Goal: Browse casually

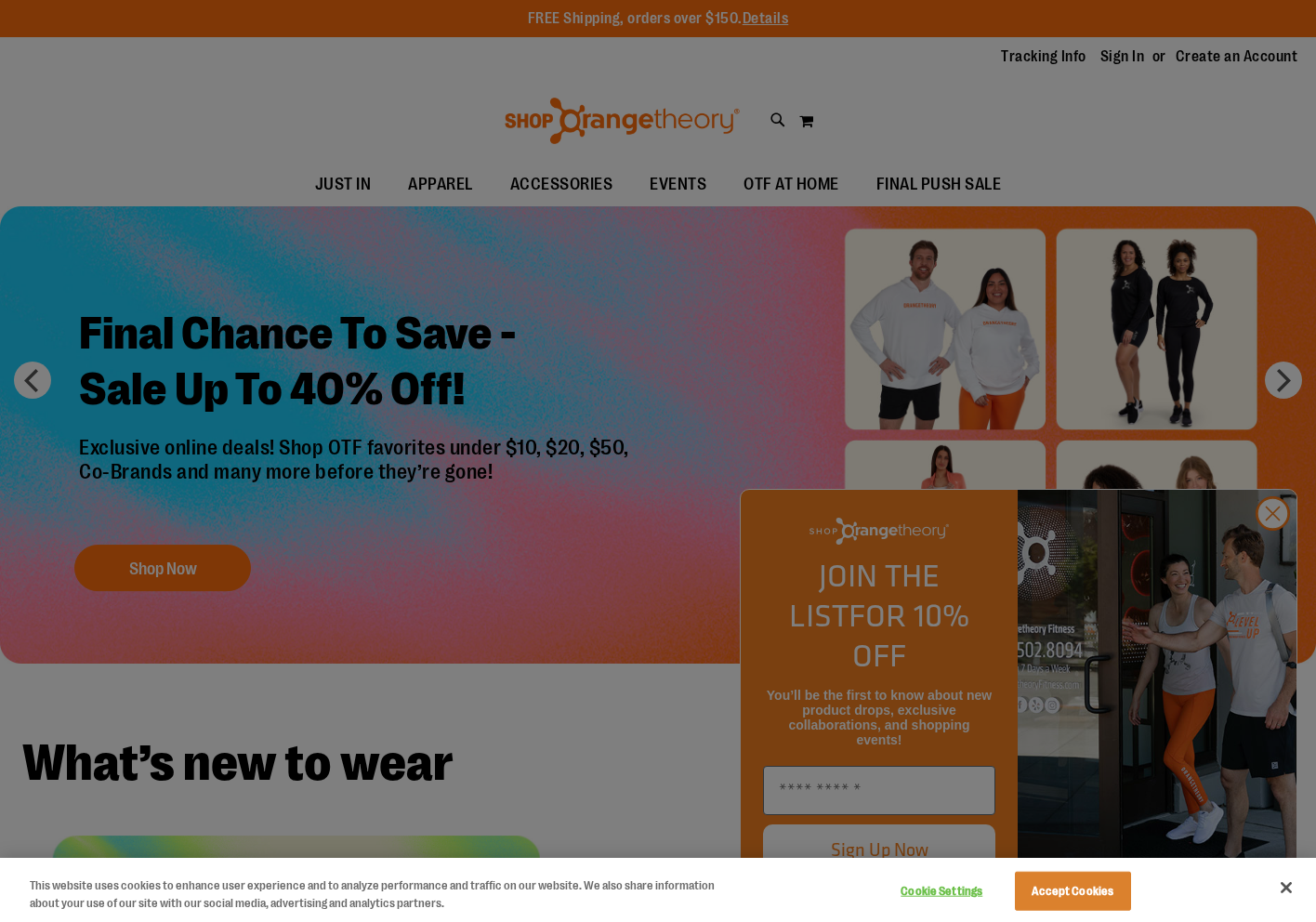
click at [294, 184] on div at bounding box center [658, 461] width 1316 height 922
click at [1111, 870] on div "Cookie Settings Accept Cookies" at bounding box center [1013, 890] width 259 height 60
click at [1111, 883] on button "Accept Cookies" at bounding box center [1073, 891] width 116 height 39
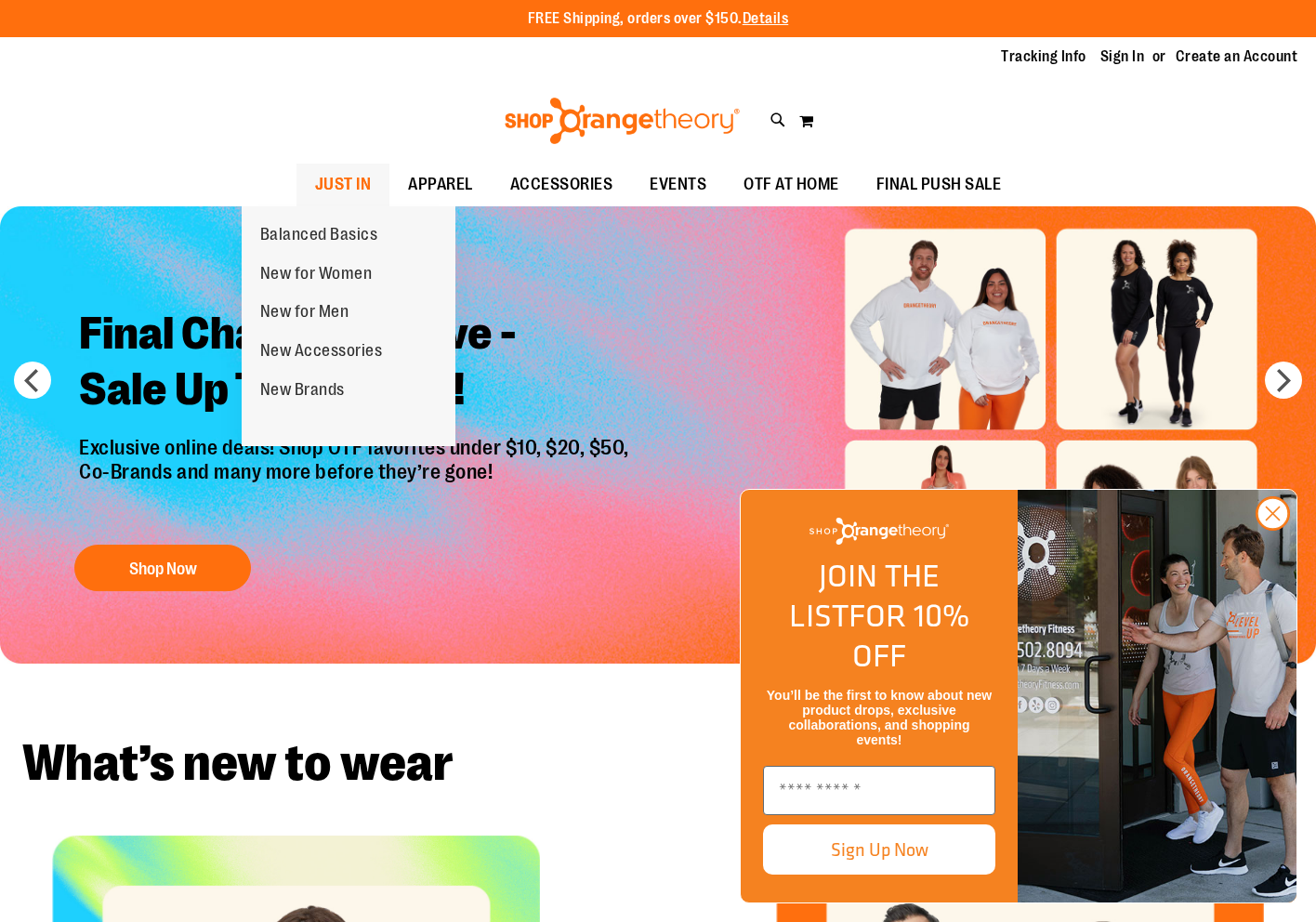
click at [315, 183] on span "JUST IN" at bounding box center [343, 185] width 57 height 41
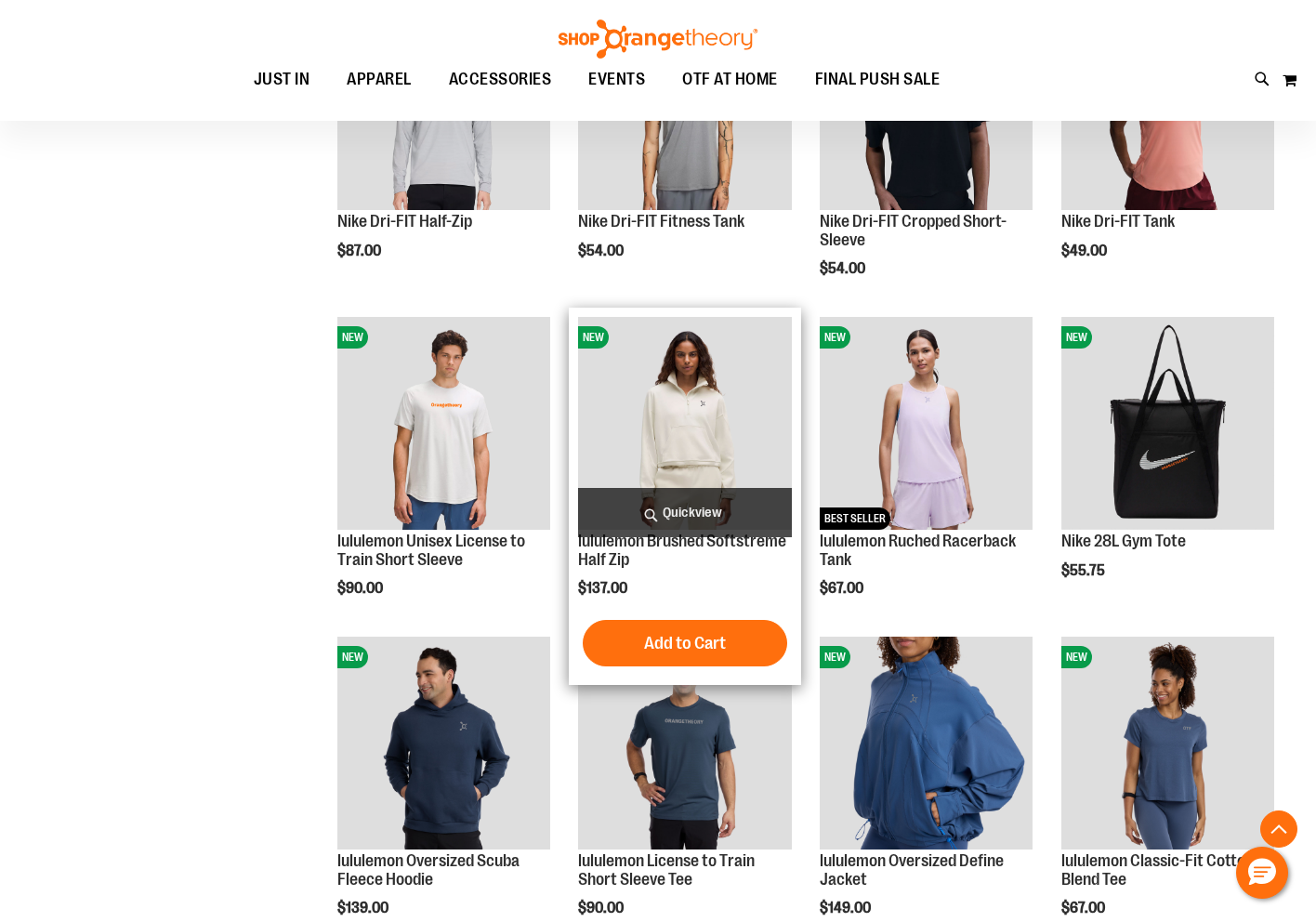
scroll to position [1114, 0]
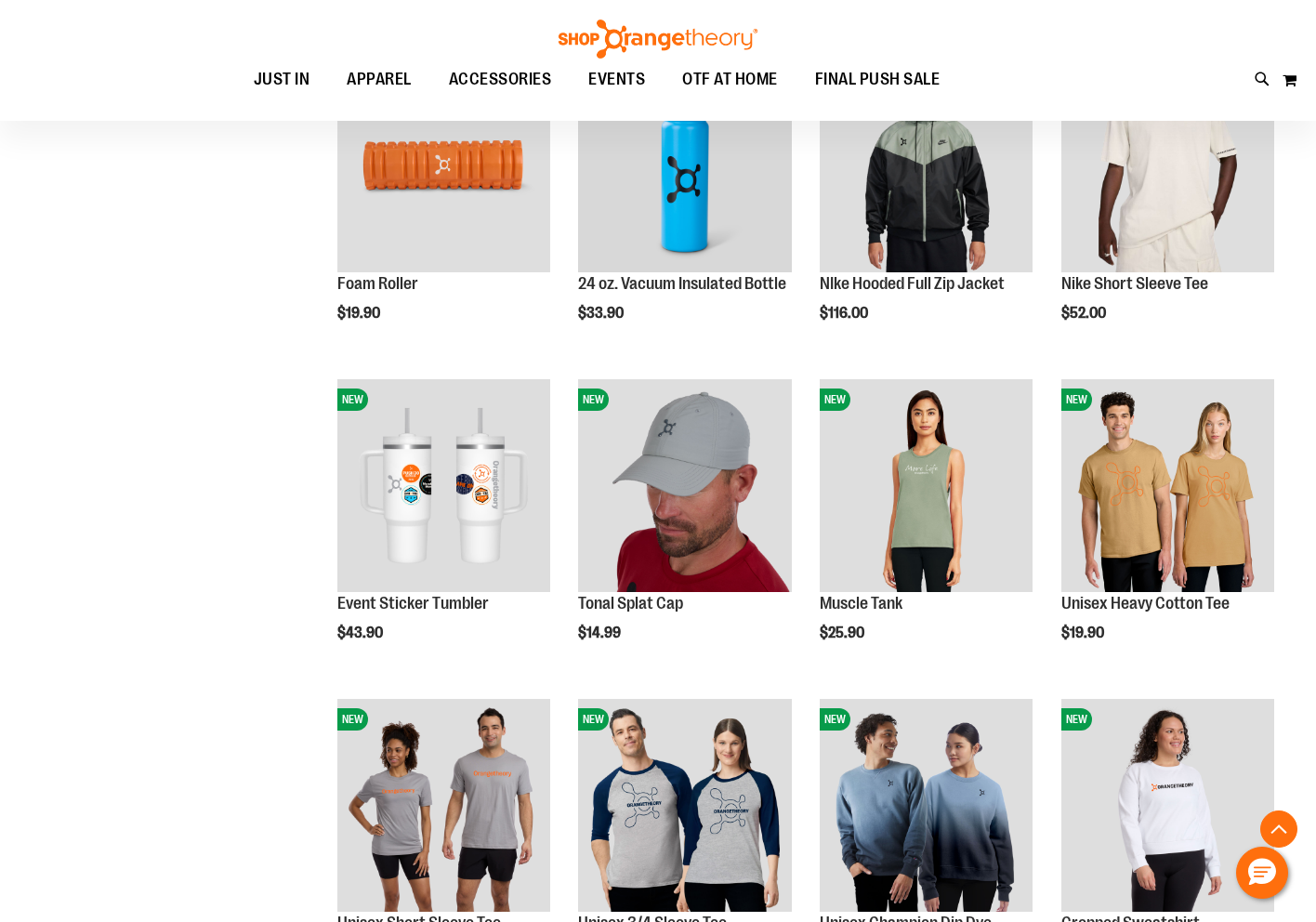
scroll to position [2416, 0]
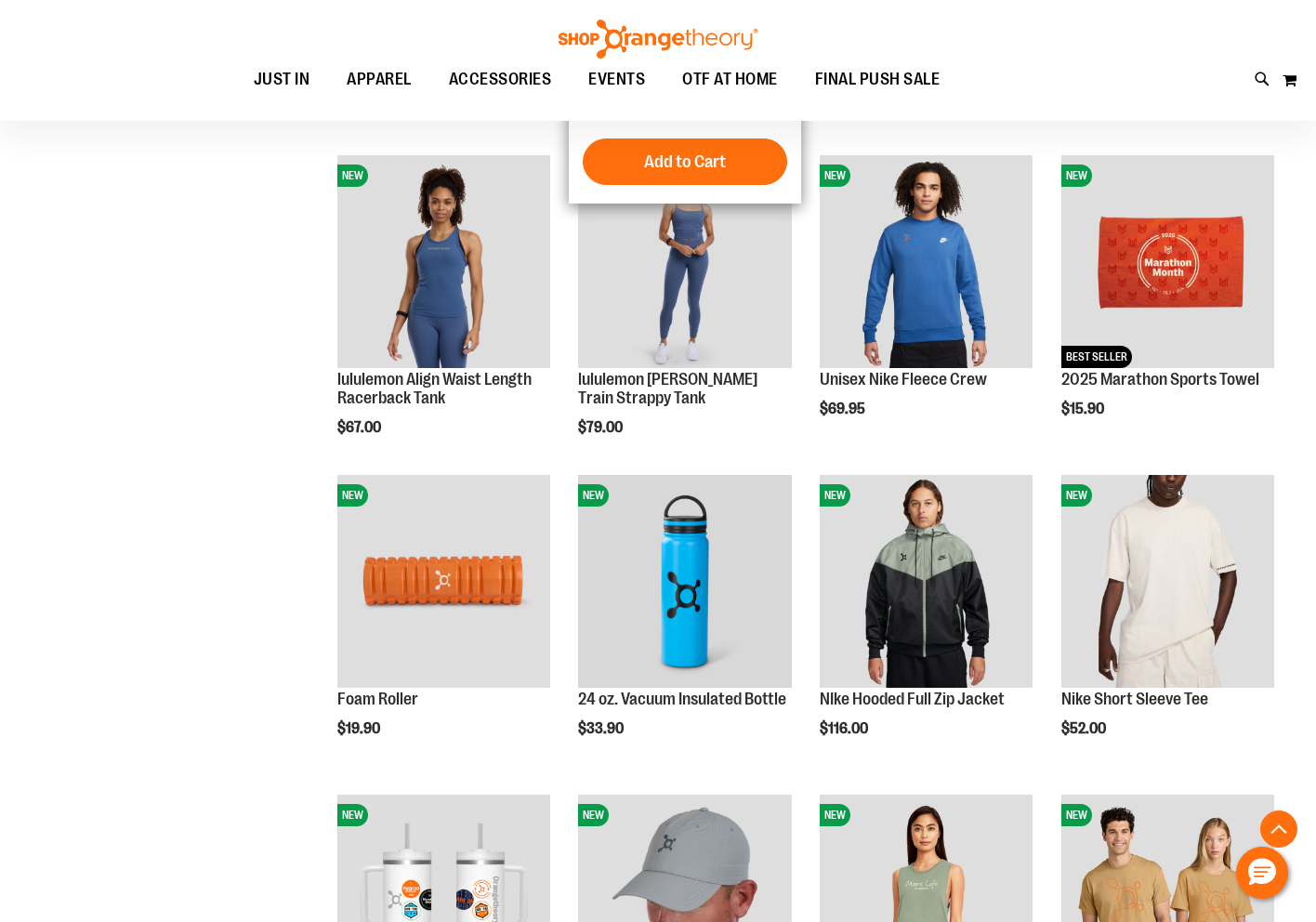
scroll to position [1487, 0]
